Goal: Task Accomplishment & Management: Complete application form

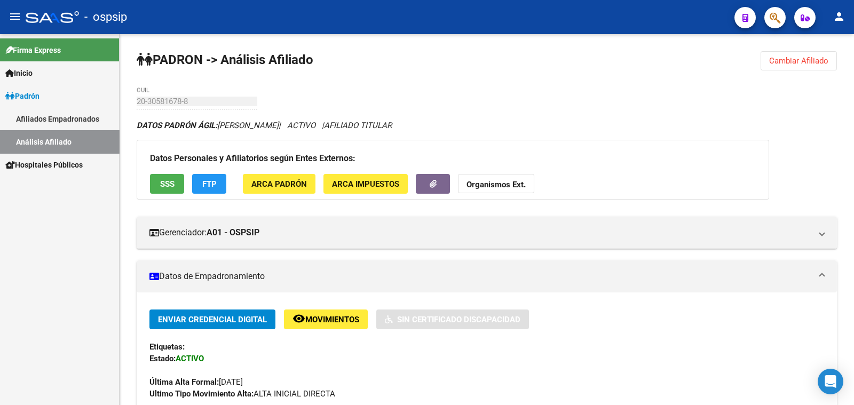
scroll to position [200, 0]
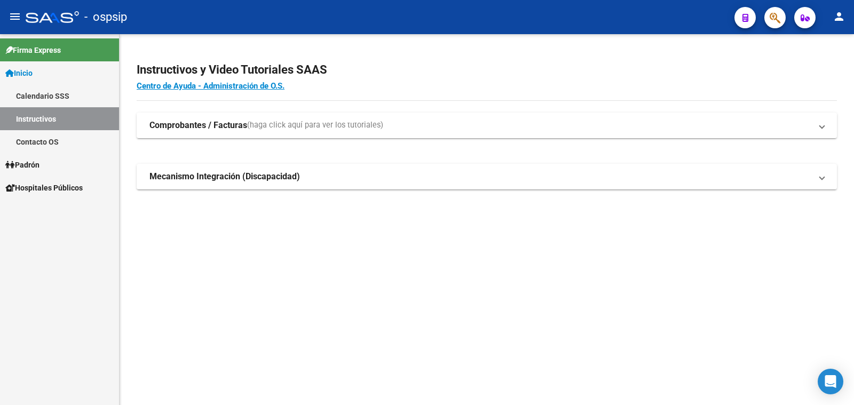
click at [39, 161] on span "Padrón" at bounding box center [22, 165] width 34 height 12
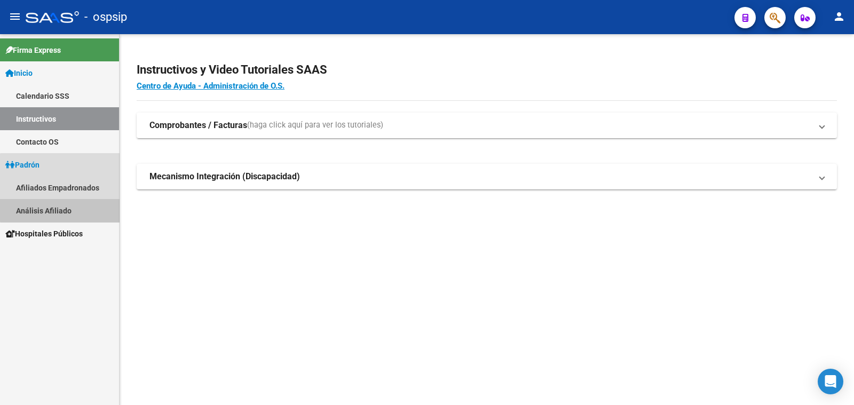
click at [62, 209] on link "Análisis Afiliado" at bounding box center [59, 210] width 119 height 23
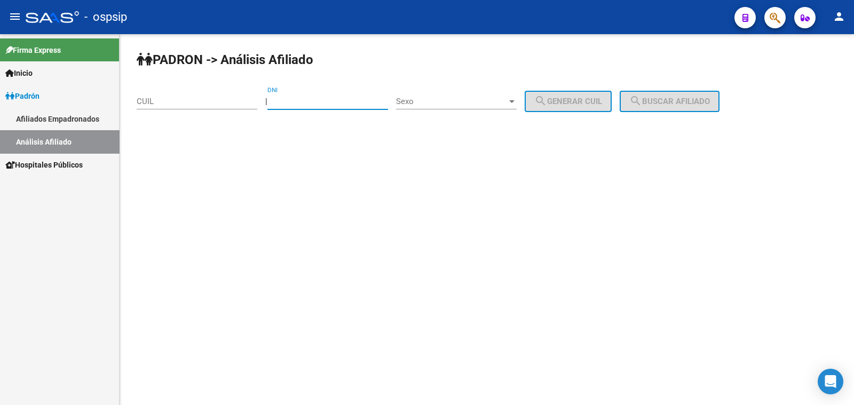
click at [315, 99] on input "DNI" at bounding box center [327, 102] width 121 height 10
type input "38950083"
click at [461, 98] on span "Sexo" at bounding box center [451, 102] width 111 height 10
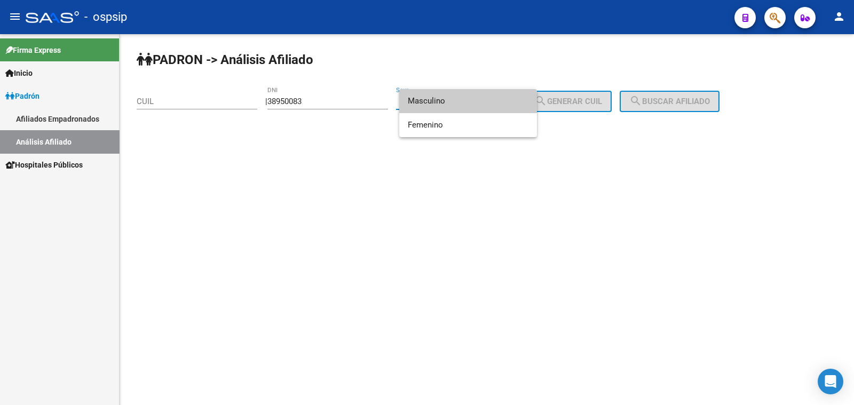
click at [464, 98] on span "Masculino" at bounding box center [468, 101] width 121 height 24
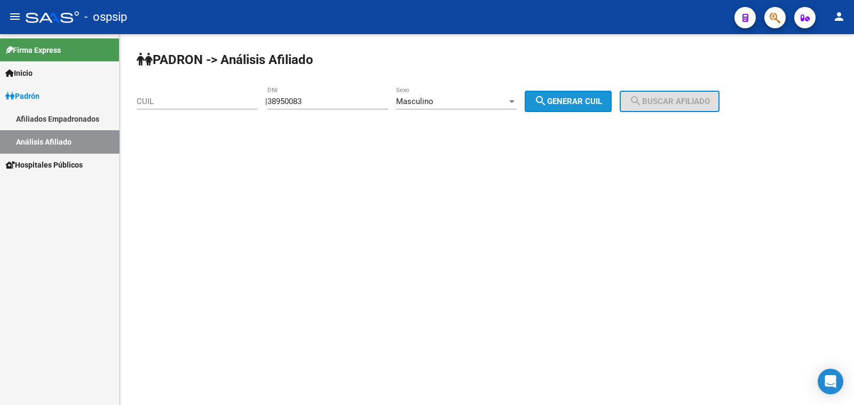
click at [602, 97] on span "search Generar CUIL" at bounding box center [568, 102] width 68 height 10
type input "20-38950083-7"
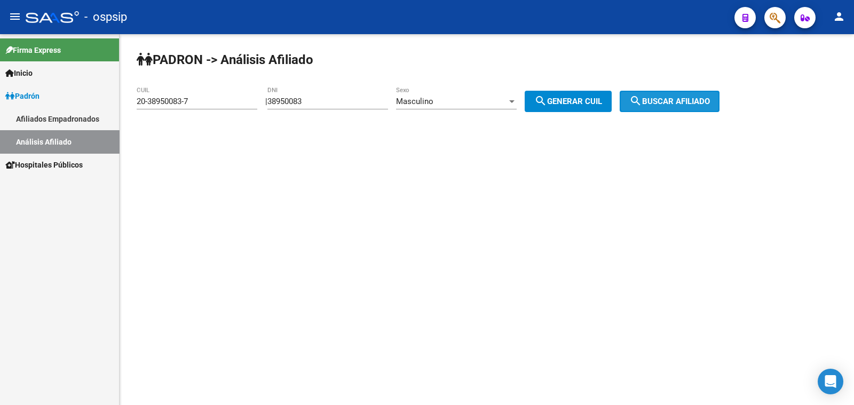
click at [640, 99] on button "search Buscar afiliado" at bounding box center [669, 101] width 100 height 21
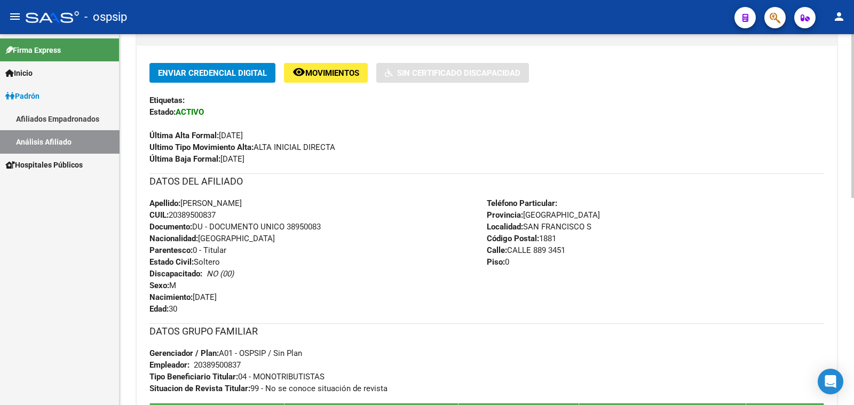
scroll to position [266, 0]
